Goal: Task Accomplishment & Management: Manage account settings

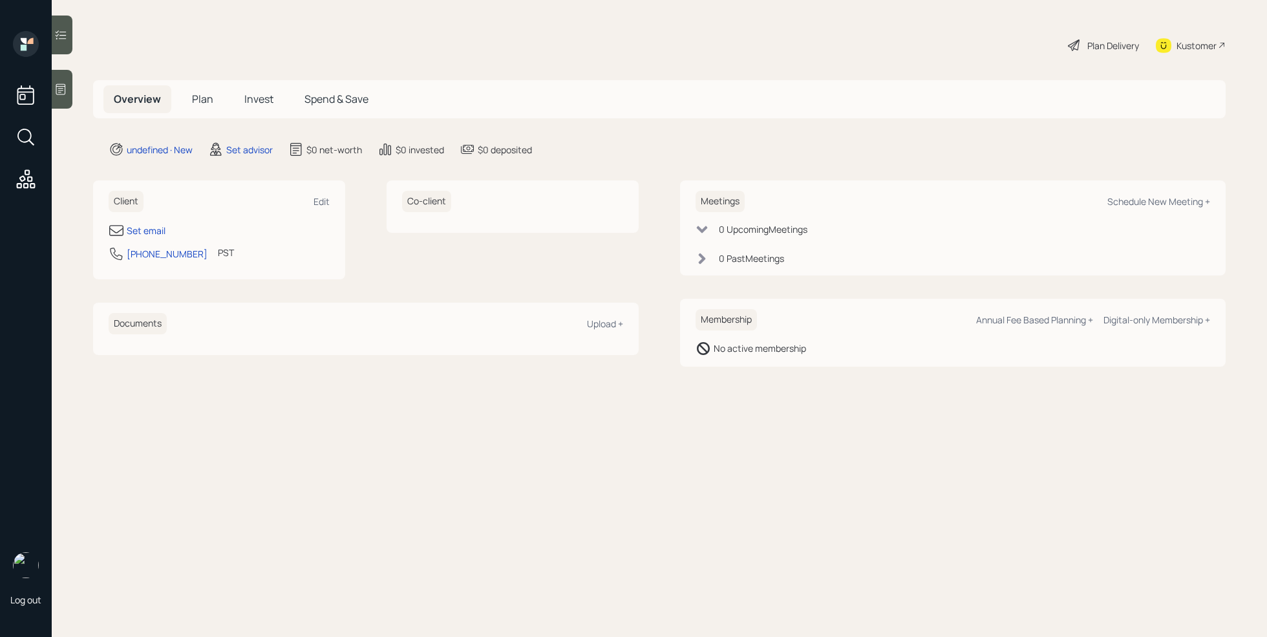
click at [62, 94] on icon at bounding box center [60, 89] width 13 height 13
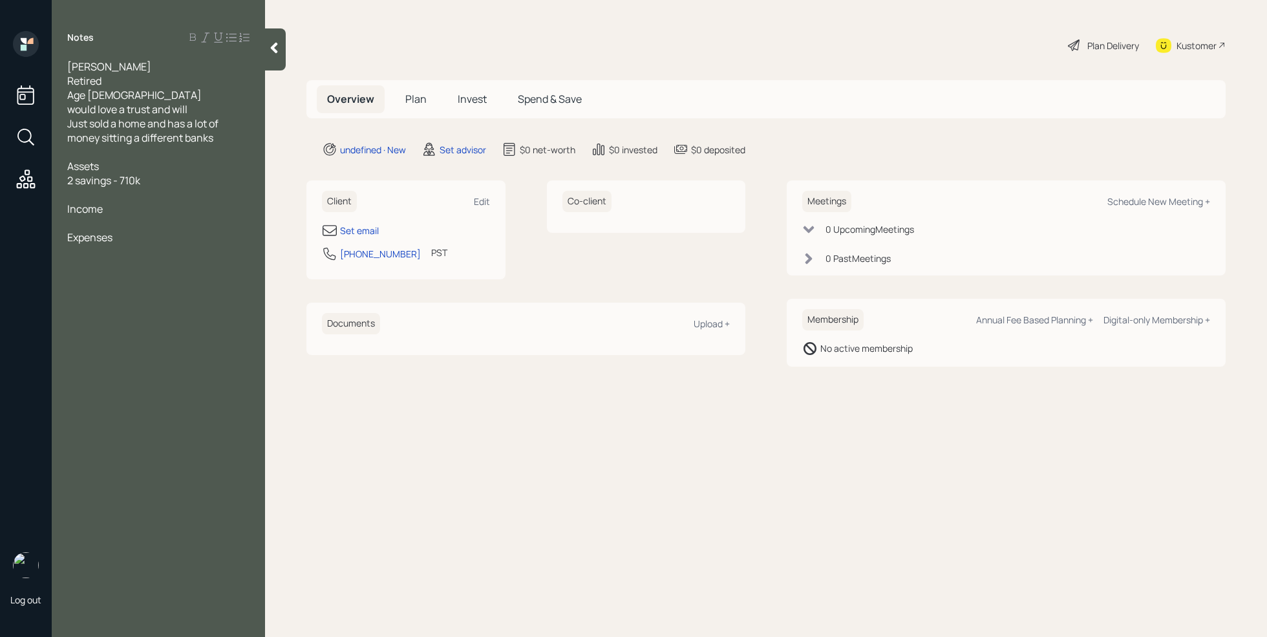
click at [91, 220] on div at bounding box center [158, 223] width 182 height 14
click at [102, 230] on span "Interest monthly-" at bounding box center [108, 237] width 83 height 14
click at [103, 224] on div "SS-" at bounding box center [158, 223] width 182 height 14
click at [164, 235] on div "Interest monthly-" at bounding box center [158, 237] width 182 height 14
click at [95, 224] on span "SS- 1600" at bounding box center [88, 223] width 43 height 14
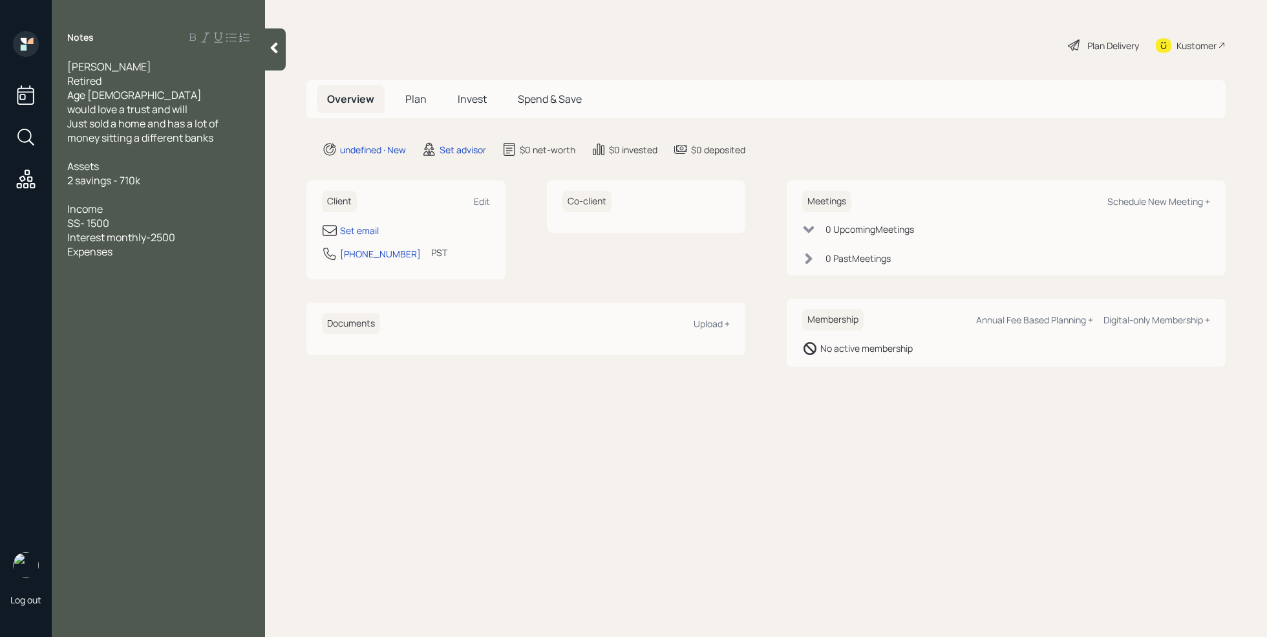
click at [185, 231] on div "Interest monthly-2500" at bounding box center [158, 237] width 182 height 14
click at [95, 283] on div "Notes [PERSON_NAME] Retired Age [DEMOGRAPHIC_DATA] would love a trust and will …" at bounding box center [158, 326] width 213 height 590
click at [94, 279] on div "Notes [PERSON_NAME] Retired Age [DEMOGRAPHIC_DATA] would love a trust and will …" at bounding box center [158, 326] width 213 height 590
click at [131, 269] on div "Expenses" at bounding box center [158, 266] width 182 height 14
click at [362, 230] on div "Set email" at bounding box center [359, 231] width 39 height 14
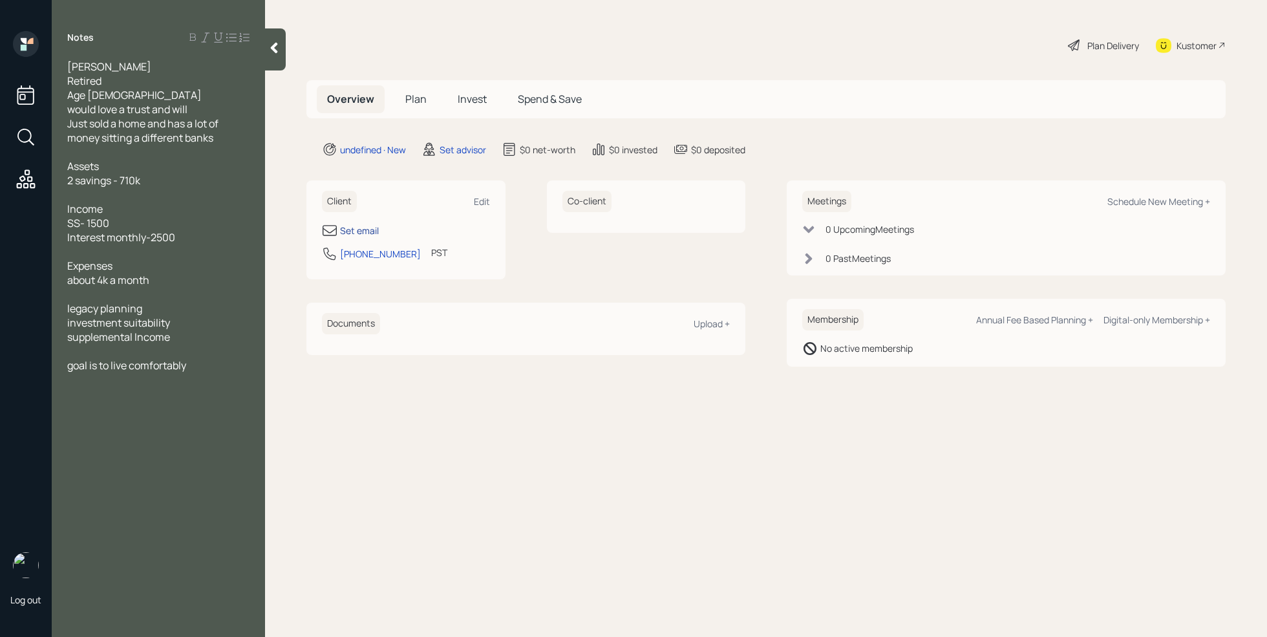
select select "America/Los_Angeles"
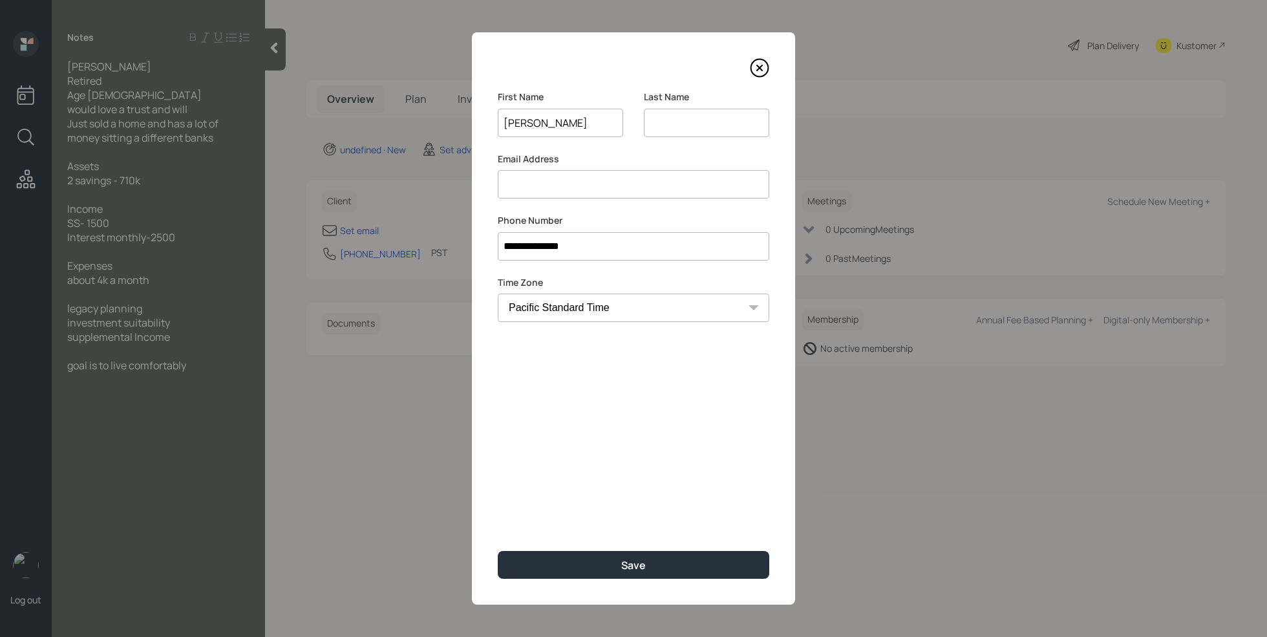
type input "[PERSON_NAME]"
click at [709, 120] on input at bounding box center [706, 123] width 125 height 28
click at [658, 122] on input "[PERSON_NAME]" at bounding box center [706, 123] width 125 height 28
type input "[PERSON_NAME]"
click at [553, 182] on input at bounding box center [634, 184] width 272 height 28
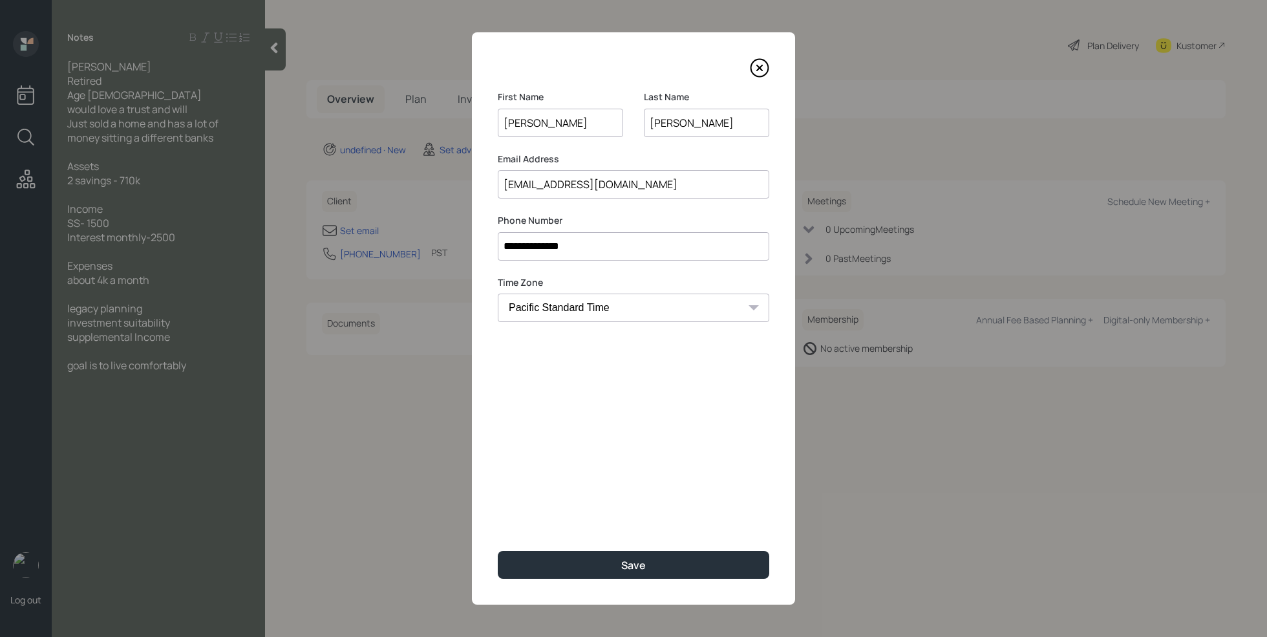
type input "[EMAIL_ADDRESS][DOMAIN_NAME]"
click at [606, 436] on div "**********" at bounding box center [633, 318] width 323 height 572
click at [637, 315] on select "Eastern Standard Time Central Standard Time Mountain Standard Time Pacific Stan…" at bounding box center [634, 308] width 272 height 28
select select "America/New_York"
click at [498, 294] on select "Eastern Standard Time Central Standard Time Mountain Standard Time Pacific Stan…" at bounding box center [634, 308] width 272 height 28
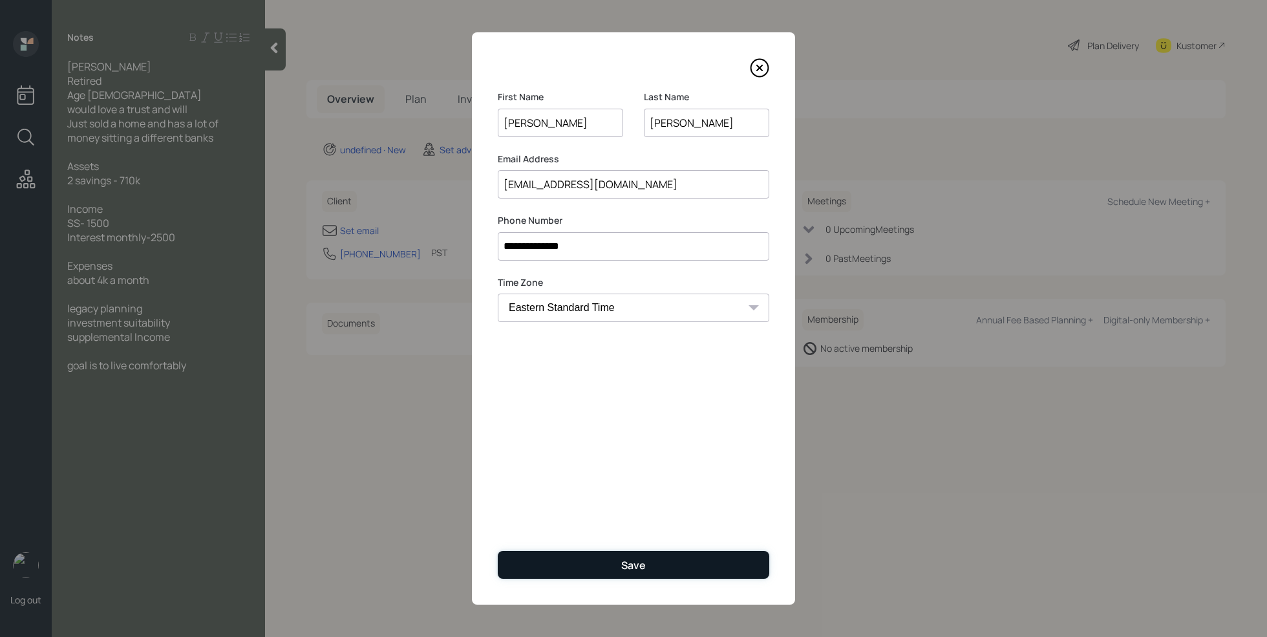
click at [648, 569] on button "Save" at bounding box center [634, 565] width 272 height 28
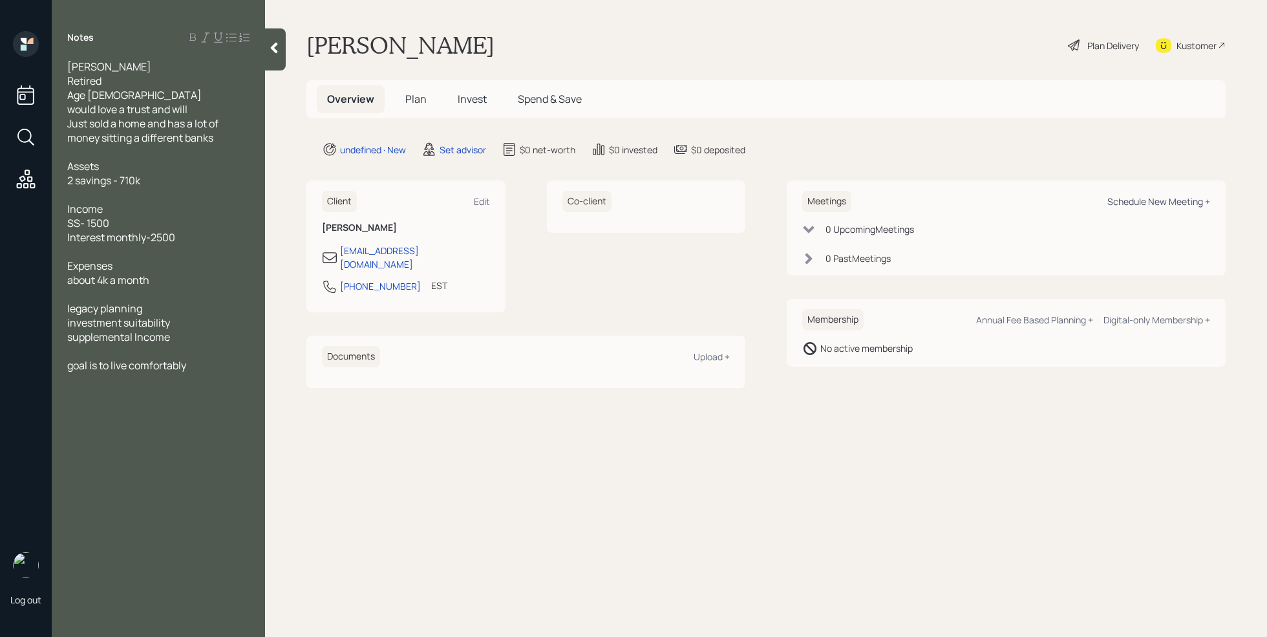
click at [1175, 202] on div "Schedule New Meeting +" at bounding box center [1159, 201] width 103 height 12
select select "round-[PERSON_NAME]"
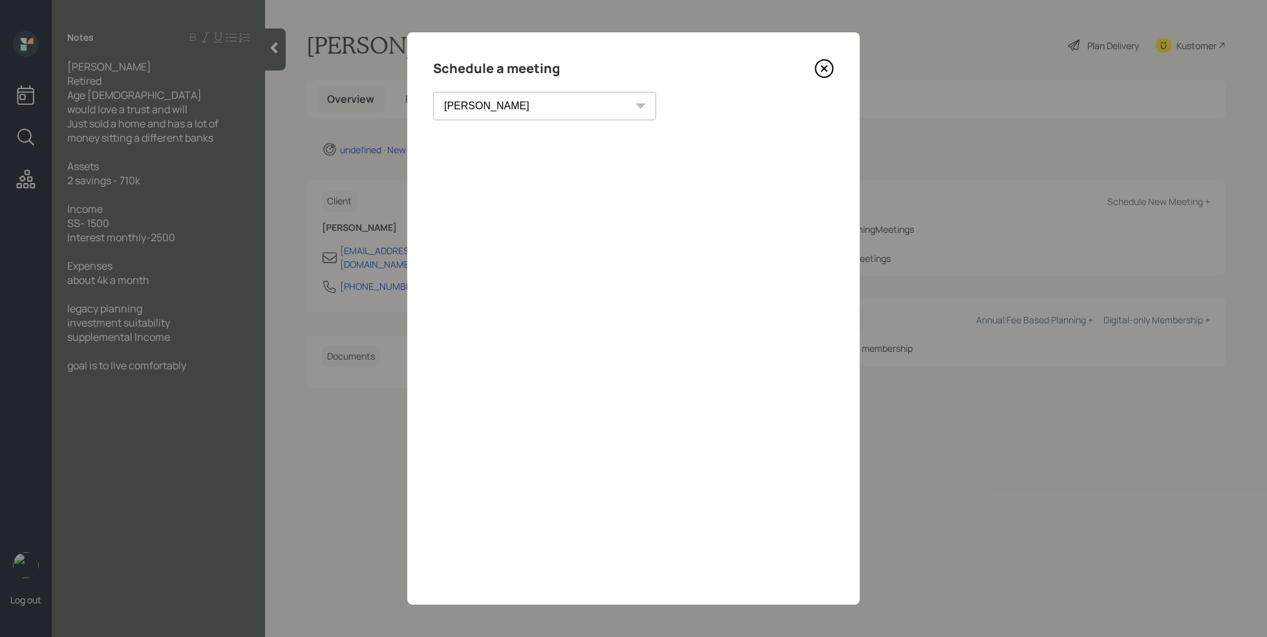
click at [825, 72] on icon at bounding box center [824, 68] width 19 height 19
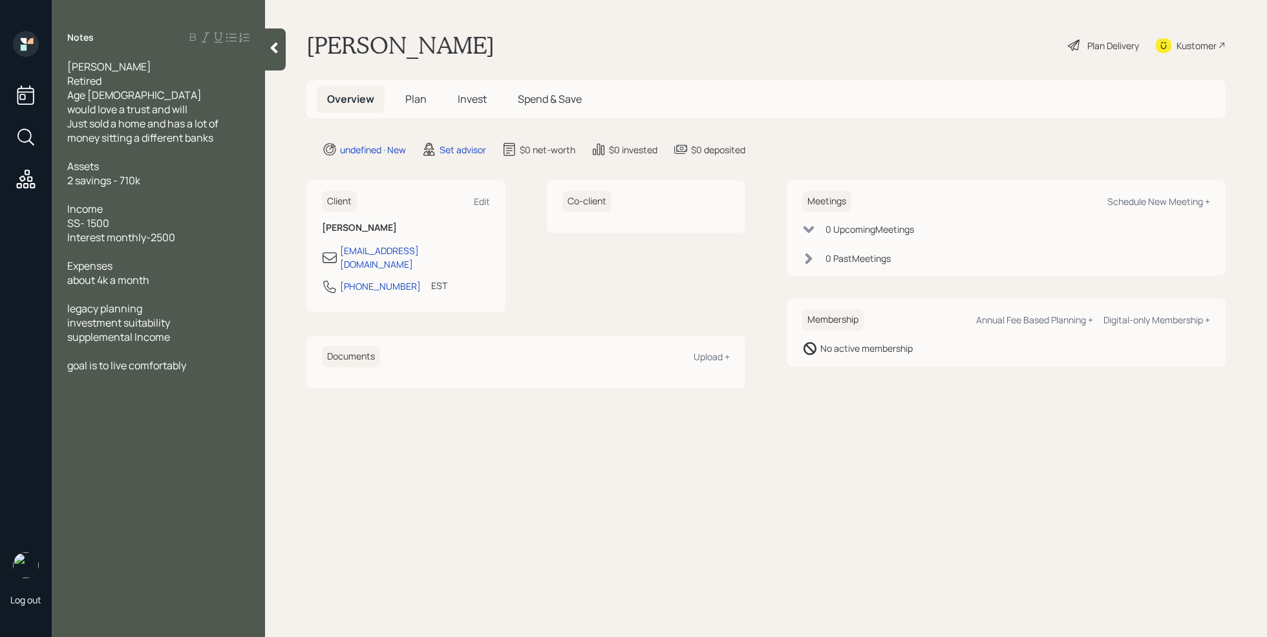
click at [277, 48] on icon at bounding box center [274, 47] width 13 height 13
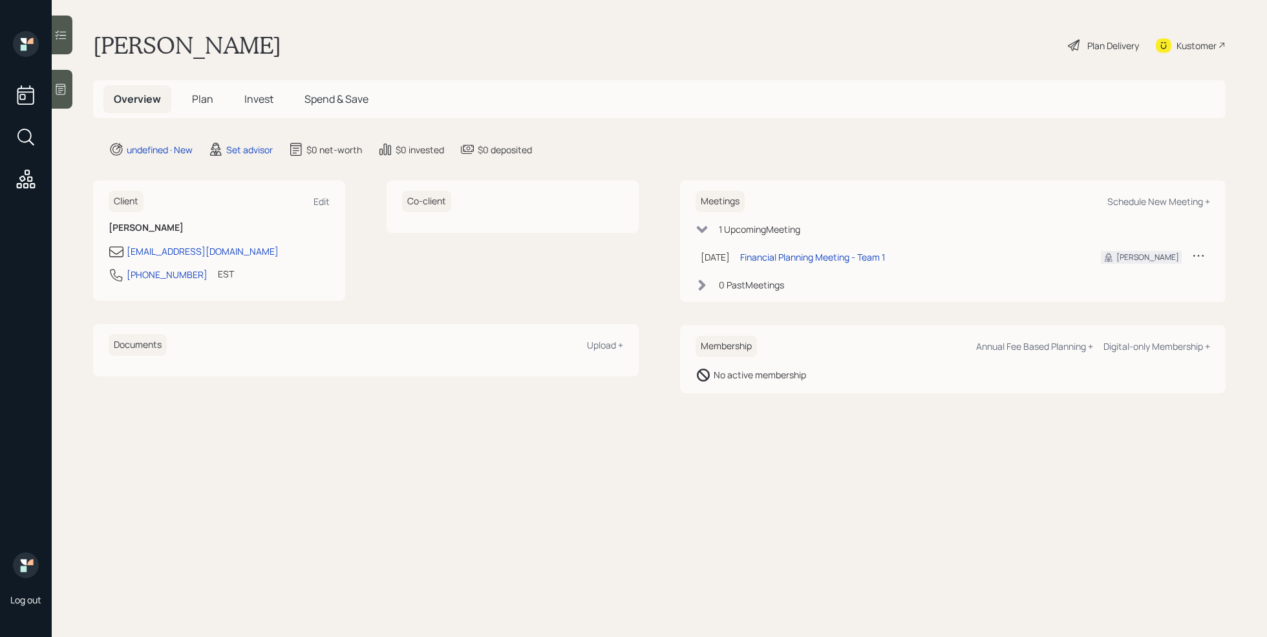
click at [1203, 256] on icon at bounding box center [1199, 256] width 10 height 2
click at [1144, 280] on div "Reschedule" at bounding box center [1158, 280] width 93 height 12
